Goal: Task Accomplishment & Management: Manage account settings

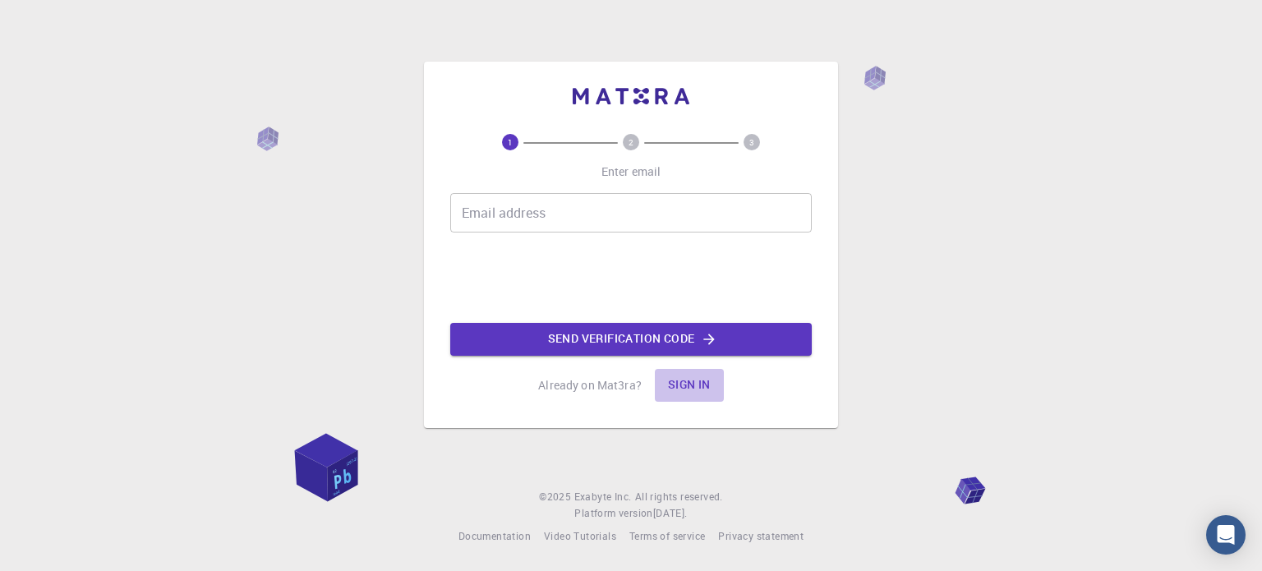
click at [708, 390] on button "Sign in" at bounding box center [689, 385] width 69 height 33
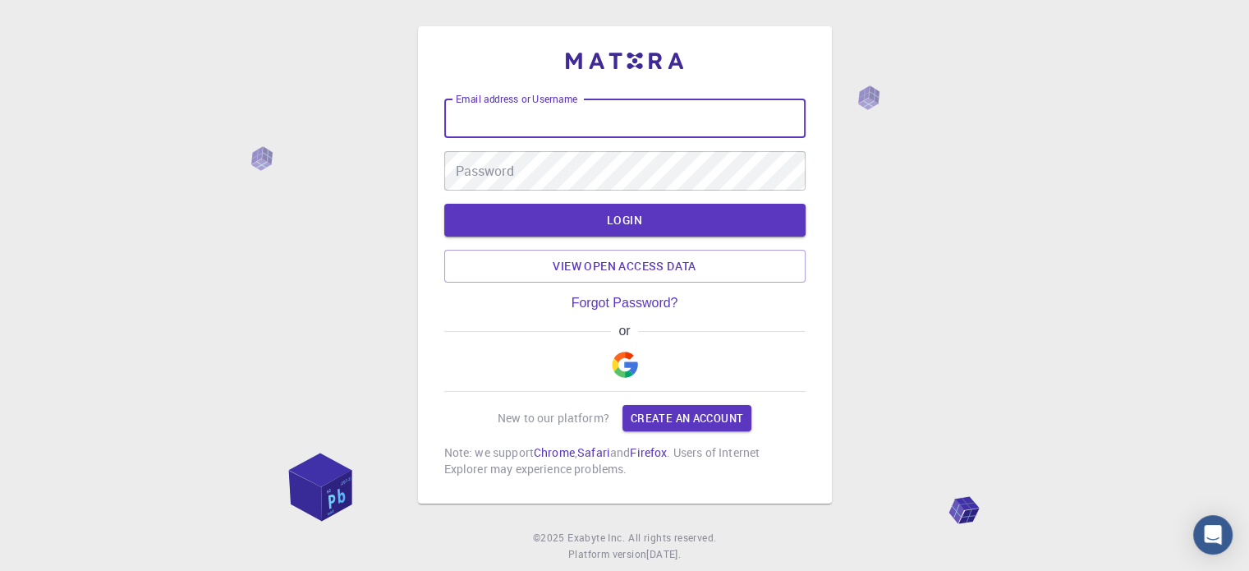
click at [639, 116] on input "Email address or Username" at bounding box center [624, 118] width 361 height 39
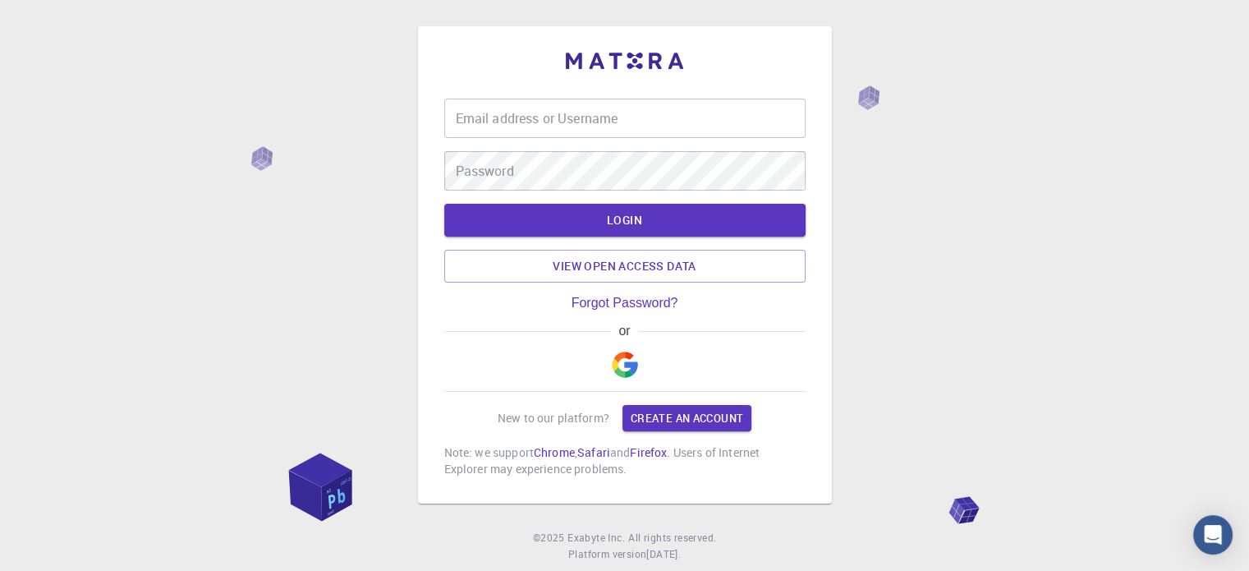
type input "[EMAIL_ADDRESS][DOMAIN_NAME]"
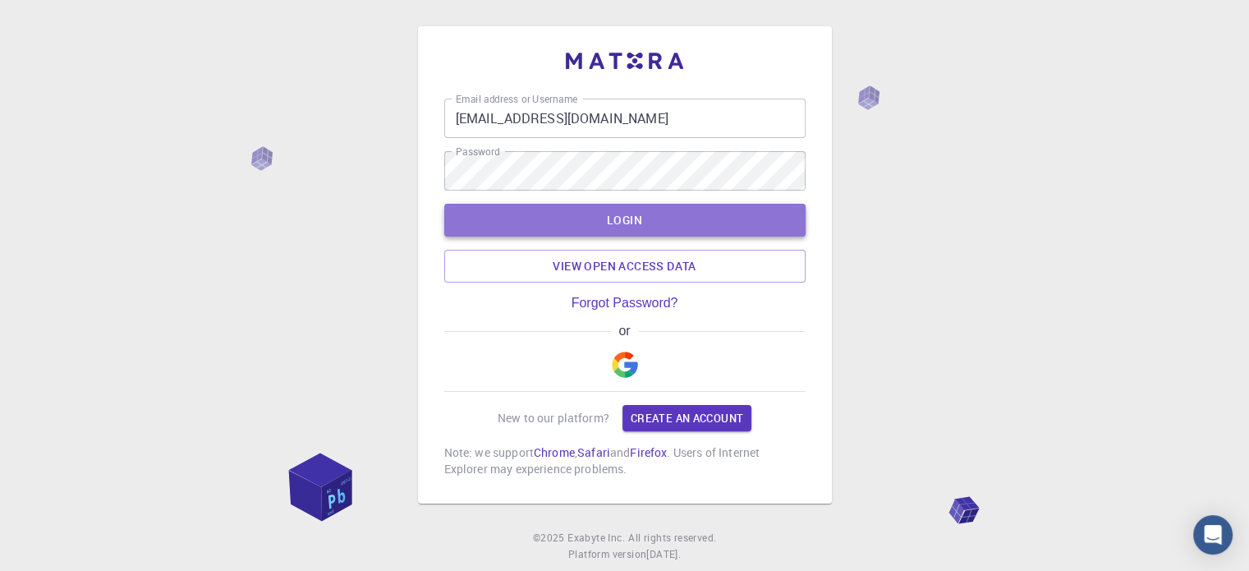
click at [656, 222] on button "LOGIN" at bounding box center [624, 220] width 361 height 33
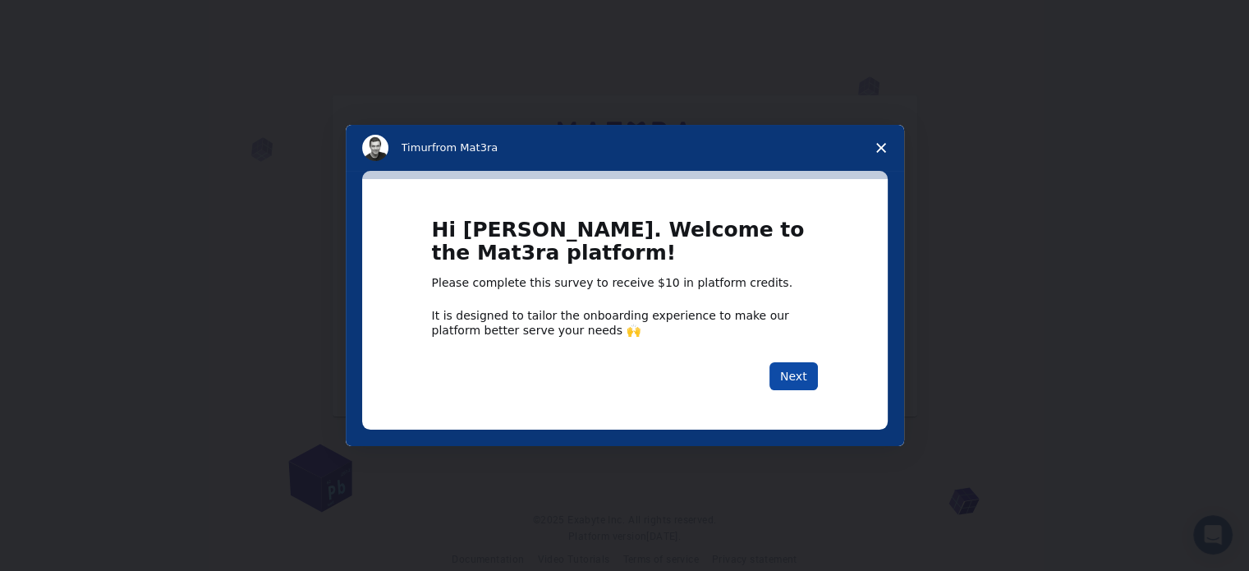
click at [785, 375] on button "Next" at bounding box center [794, 376] width 48 height 28
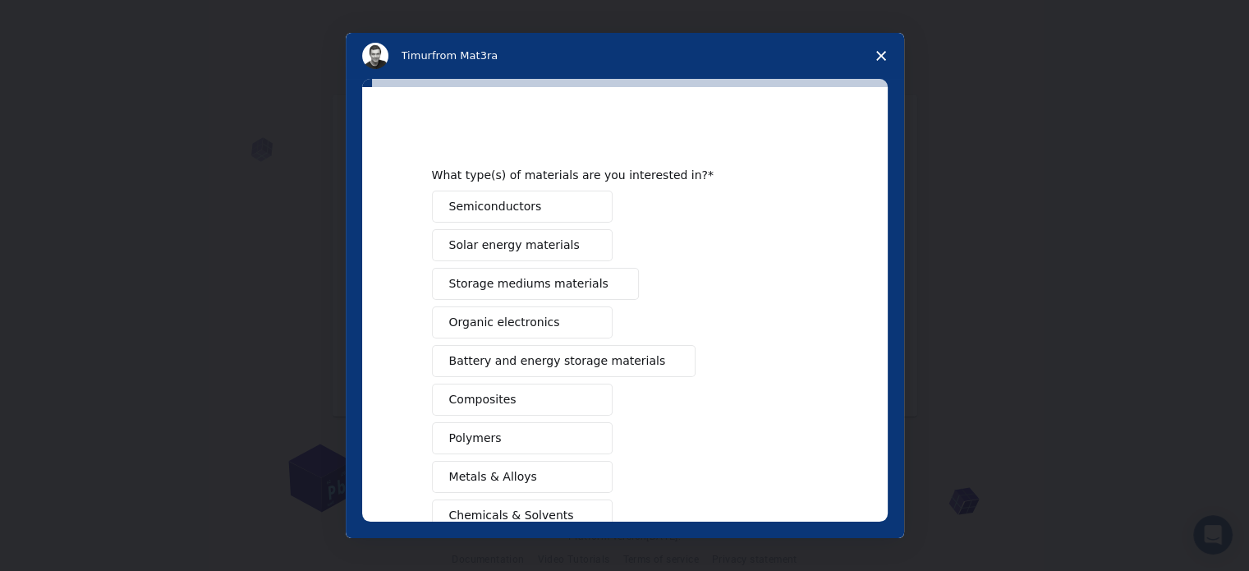
click at [875, 59] on span "Close survey" at bounding box center [881, 56] width 46 height 46
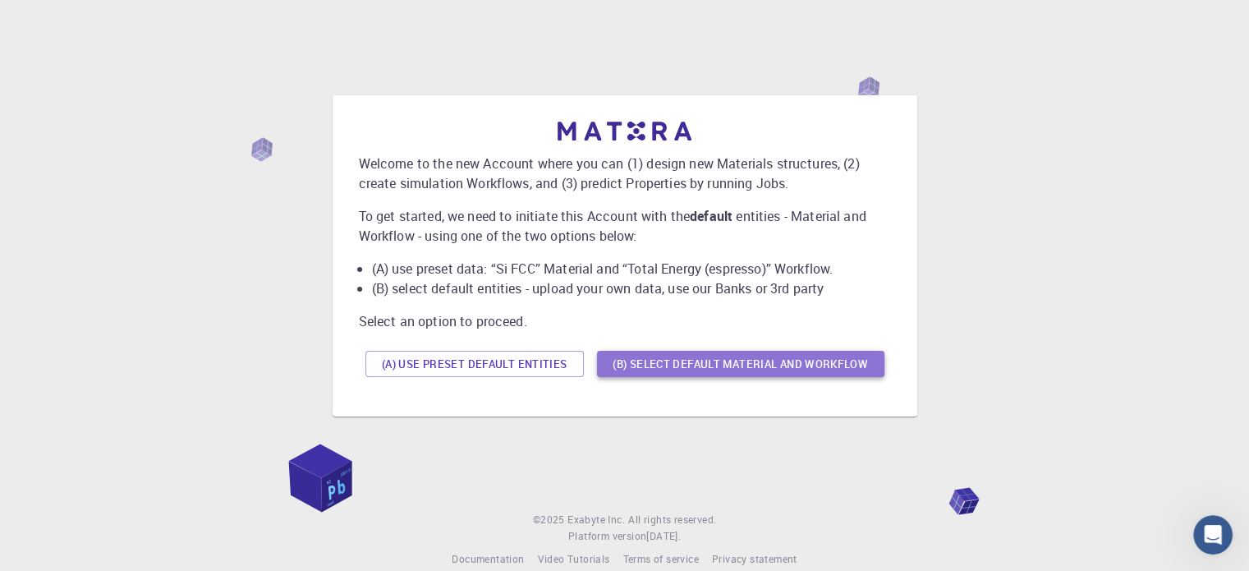
click at [669, 371] on button "(B) Select default material and workflow" at bounding box center [741, 364] width 288 height 26
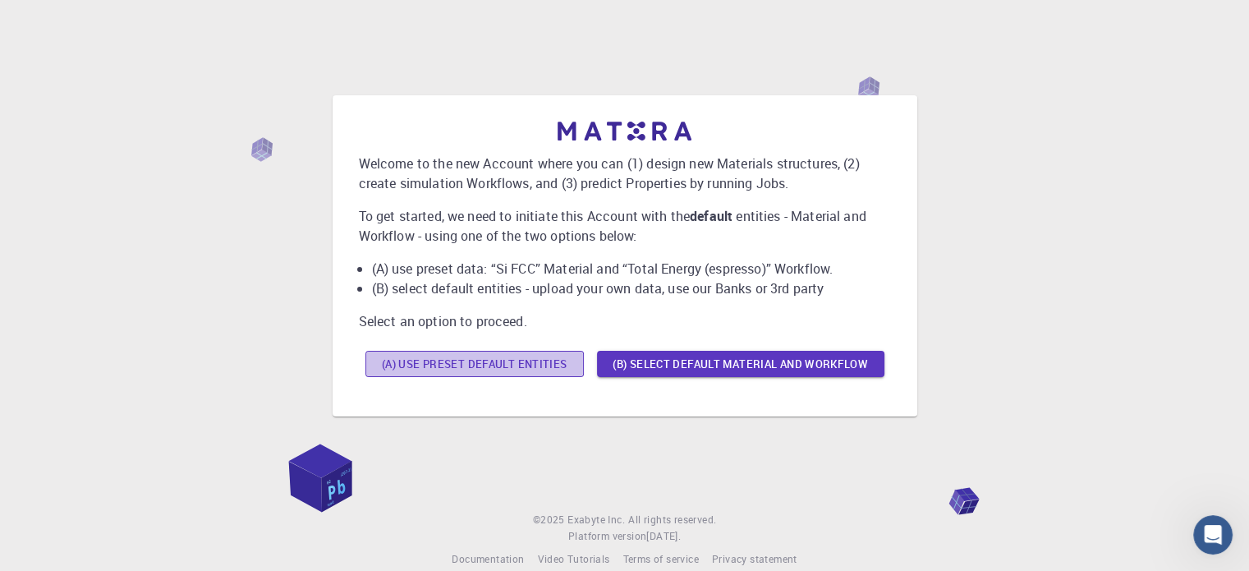
click at [483, 370] on button "(A) Use preset default entities" at bounding box center [475, 364] width 219 height 26
